Goal: Communication & Community: Share content

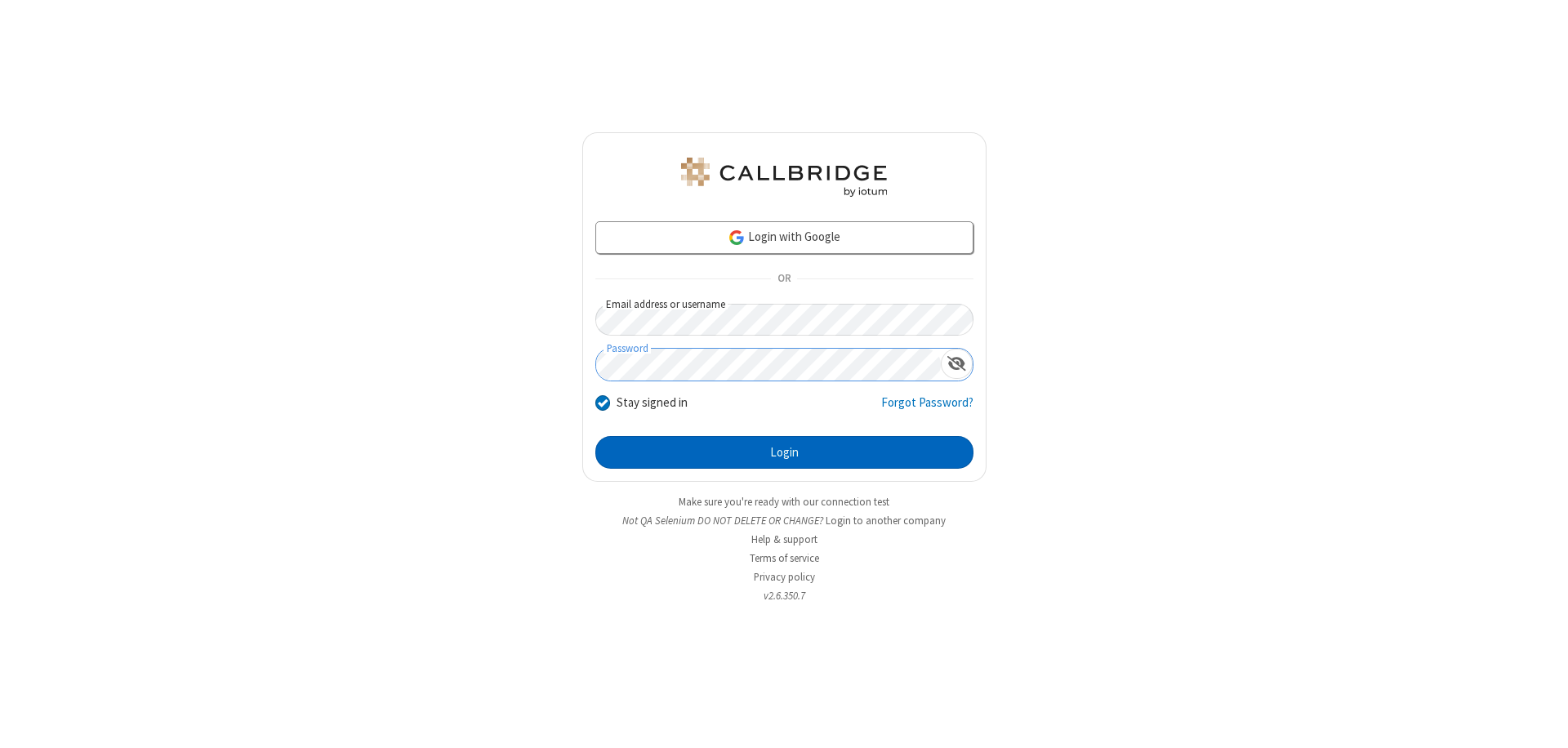
click at [784, 453] on button "Login" at bounding box center [784, 452] width 378 height 33
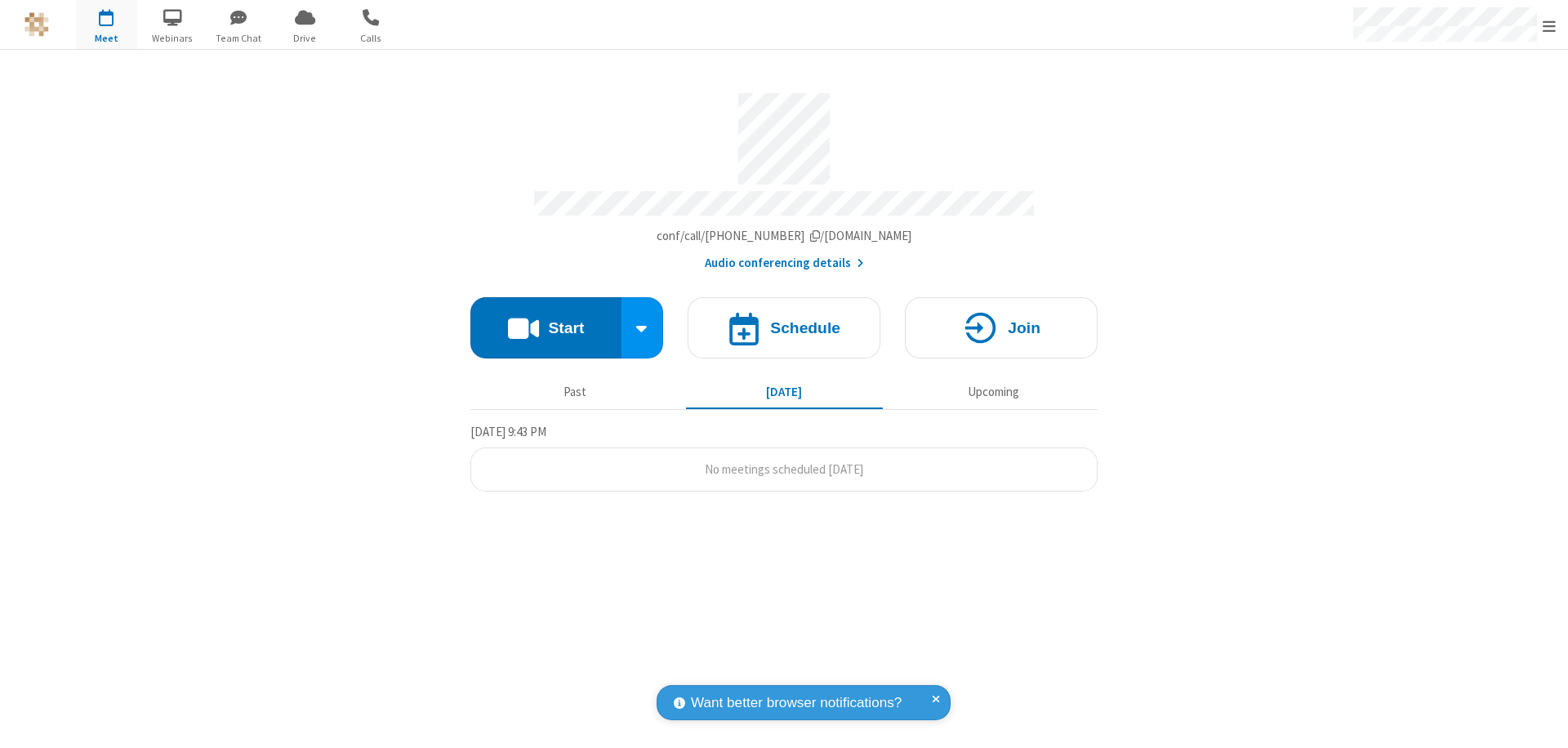
click at [546, 321] on button "Start" at bounding box center [546, 327] width 151 height 61
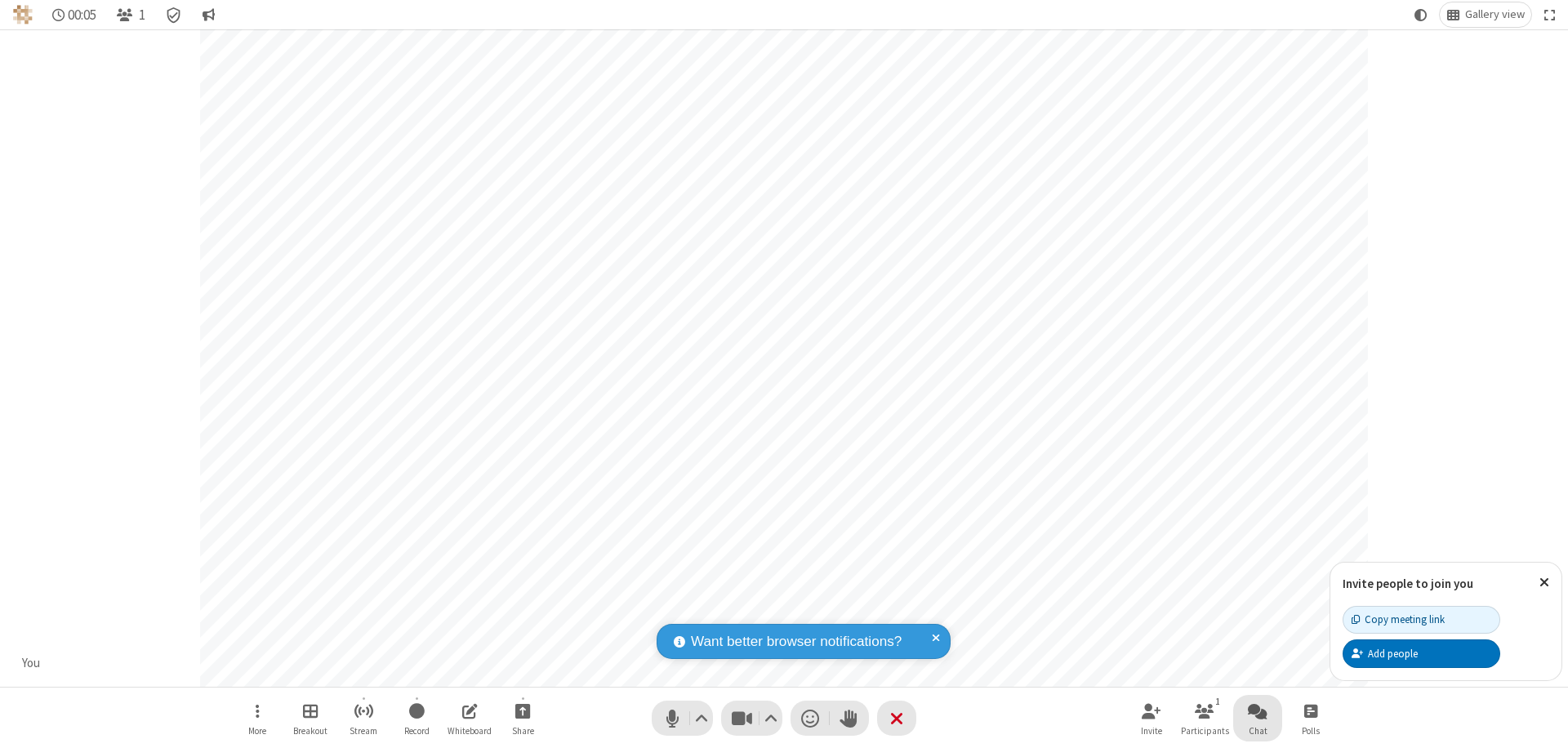
click at [1258, 711] on span "Open chat" at bounding box center [1257, 711] width 19 height 20
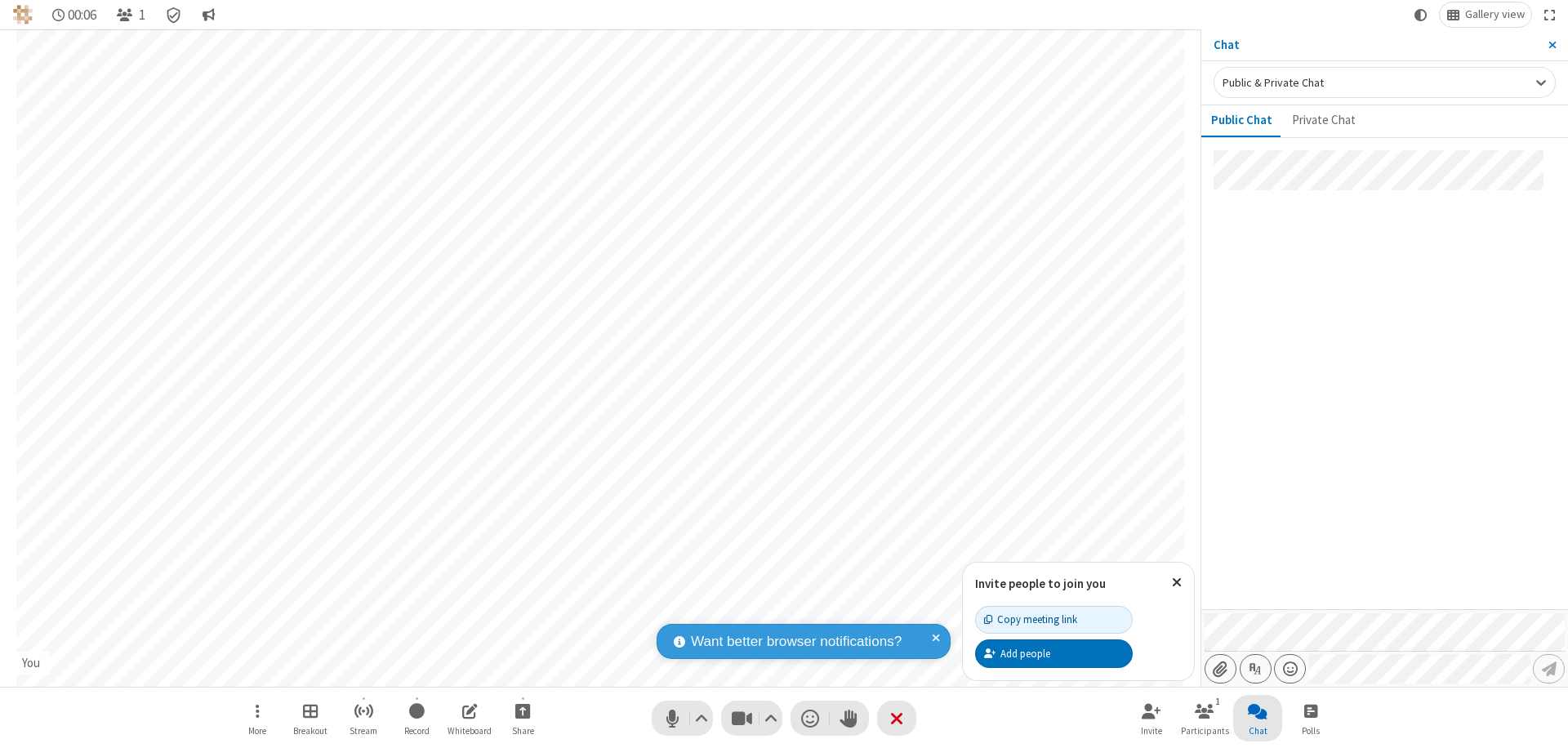
type input "C:\fakepath\doc_test.docx"
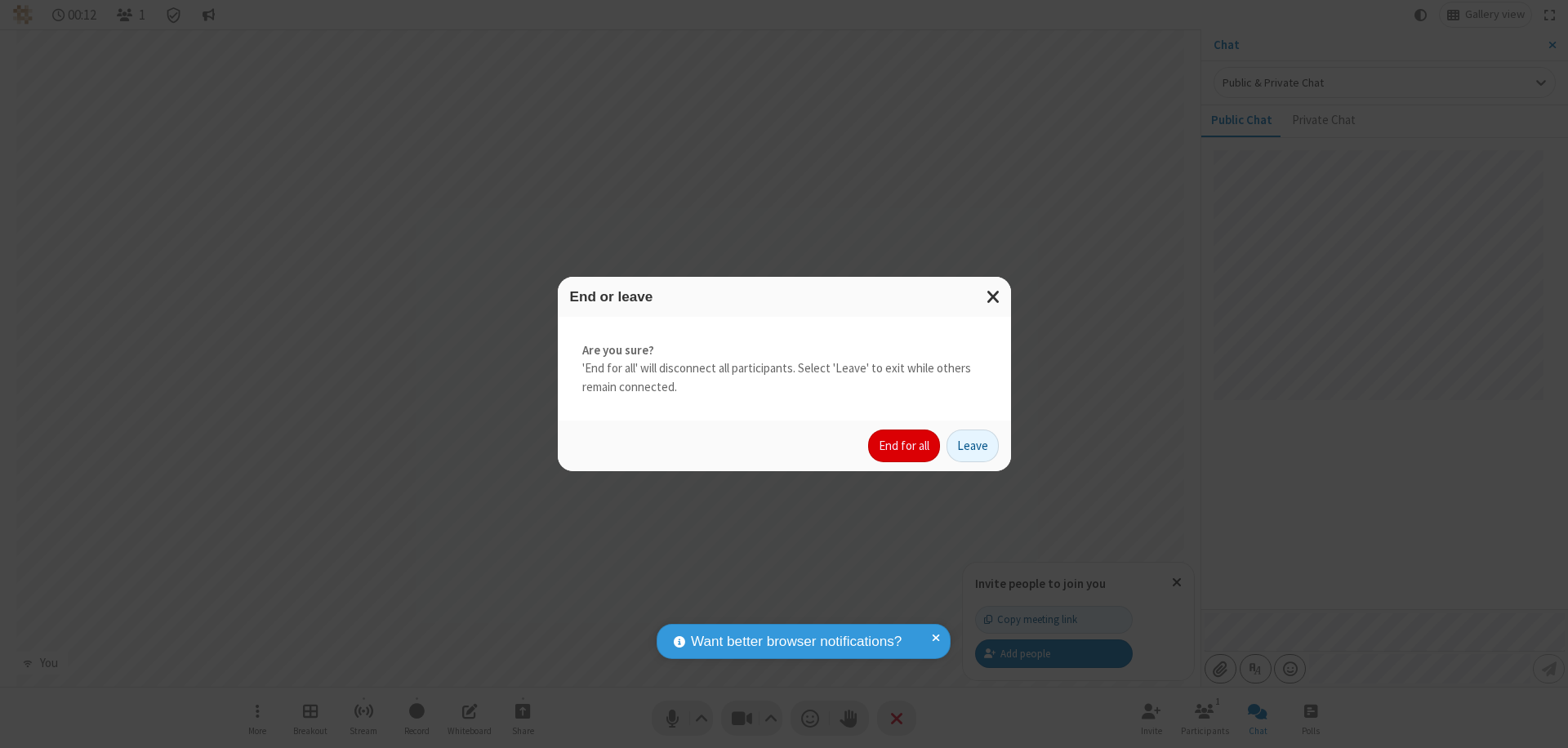
click at [905, 446] on button "End for all" at bounding box center [903, 446] width 72 height 33
